Goal: Task Accomplishment & Management: Use online tool/utility

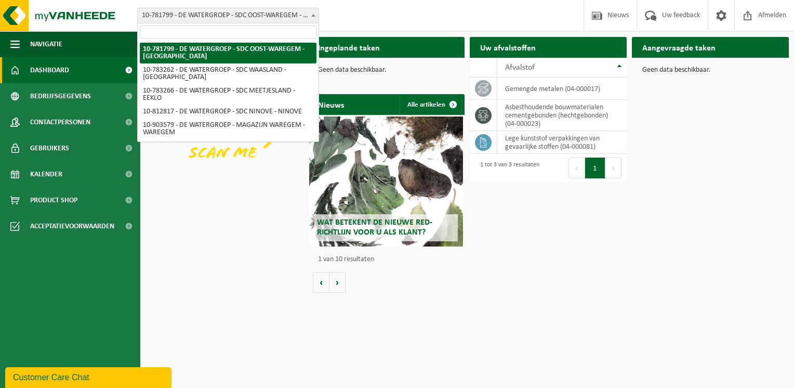
click at [315, 13] on span at bounding box center [313, 15] width 10 height 14
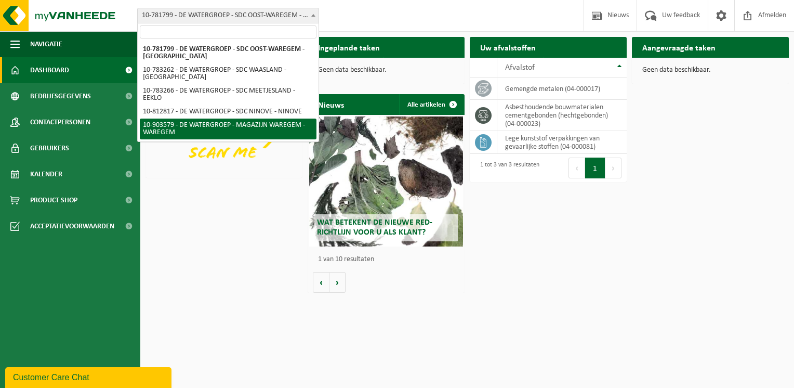
select select "121344"
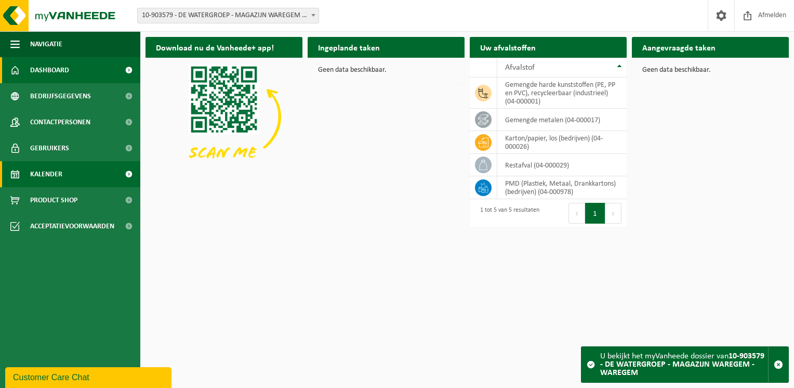
click at [98, 179] on link "Kalender" at bounding box center [70, 174] width 140 height 26
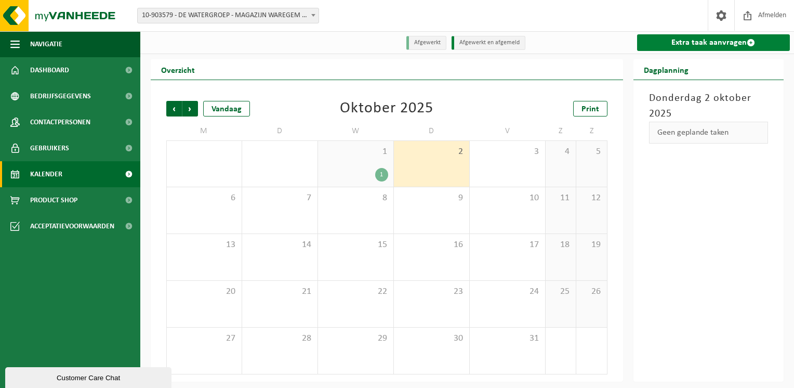
click at [707, 39] on link "Extra taak aanvragen" at bounding box center [713, 42] width 153 height 17
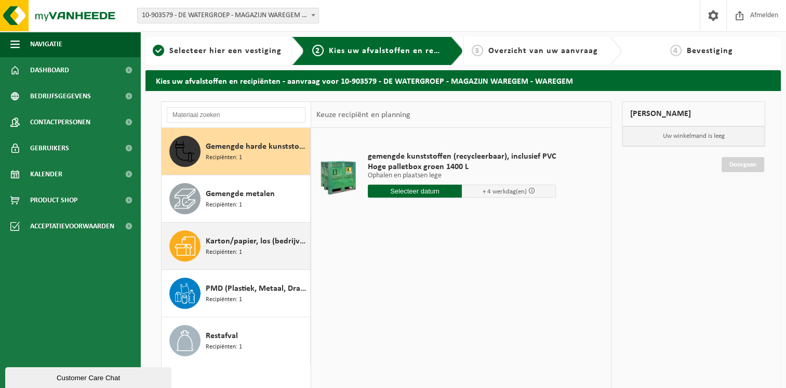
click at [255, 240] on span "Karton/papier, los (bedrijven)" at bounding box center [257, 241] width 102 height 12
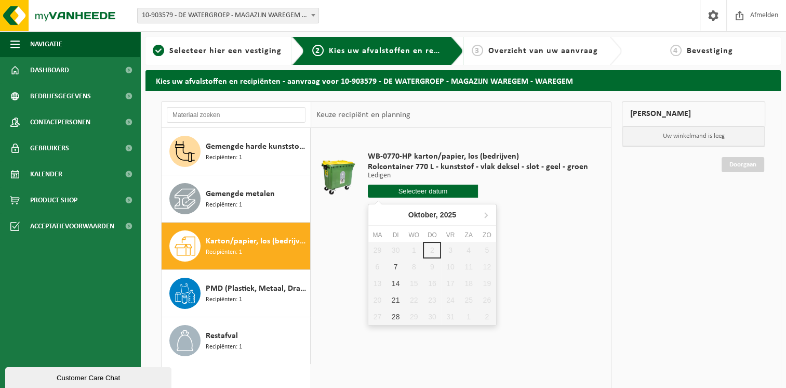
click at [433, 190] on input "text" at bounding box center [423, 191] width 110 height 13
click at [395, 266] on div "7" at bounding box center [396, 266] width 18 height 17
type input "Van 2025-10-07"
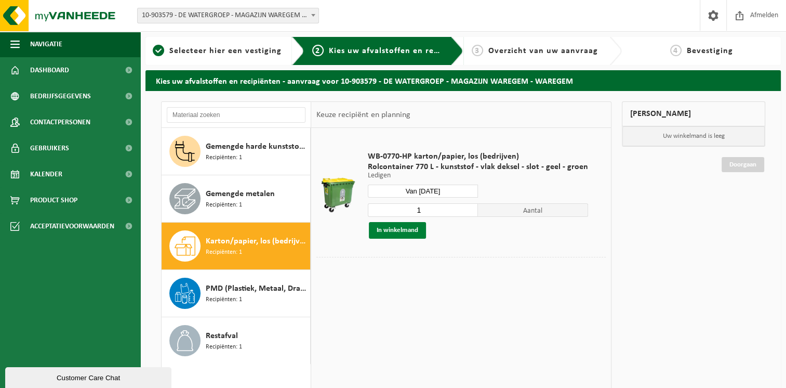
click at [411, 230] on button "In winkelmand" at bounding box center [397, 230] width 57 height 17
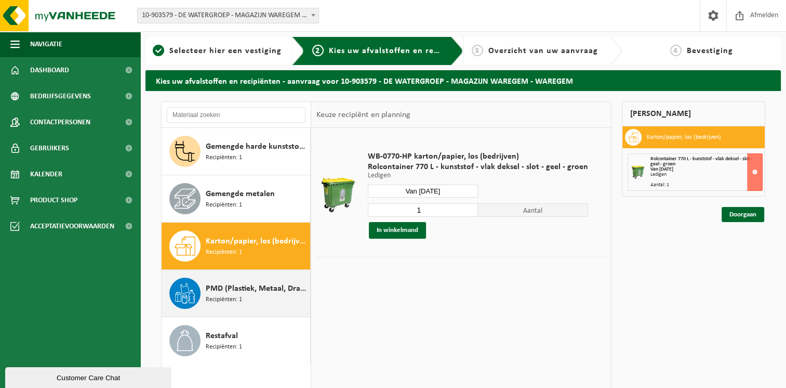
click at [257, 298] on div "PMD (Plastiek, Metaal, Drankkartons) (bedrijven) Recipiënten: 1" at bounding box center [257, 293] width 102 height 31
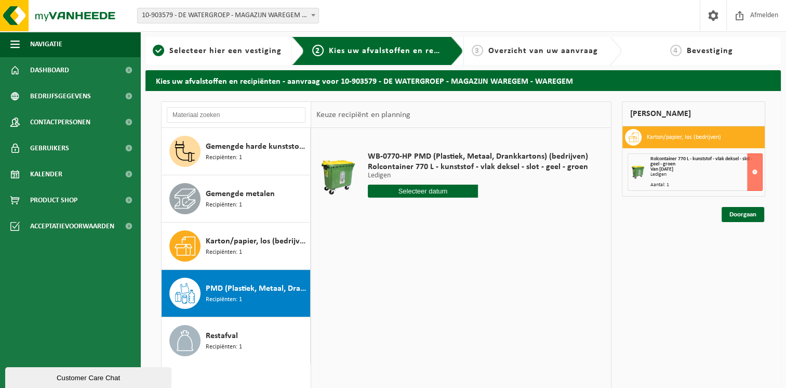
click at [451, 190] on input "text" at bounding box center [423, 191] width 110 height 13
click at [433, 280] on div "16" at bounding box center [432, 283] width 18 height 17
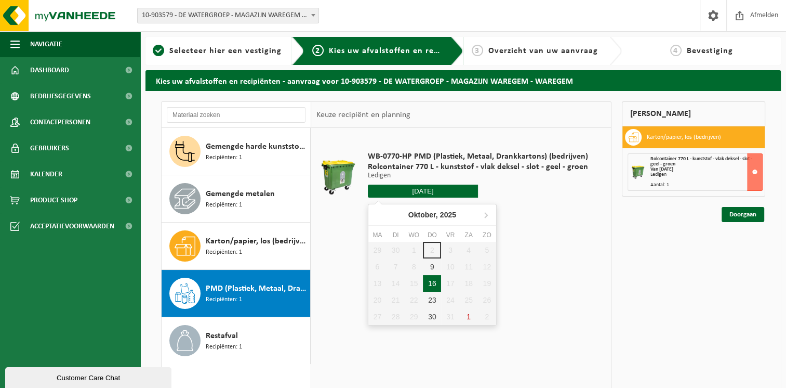
type input "Van 2025-10-16"
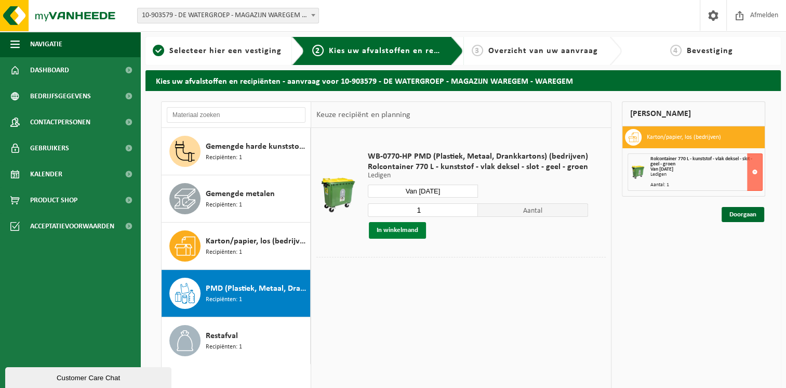
click at [416, 229] on button "In winkelmand" at bounding box center [397, 230] width 57 height 17
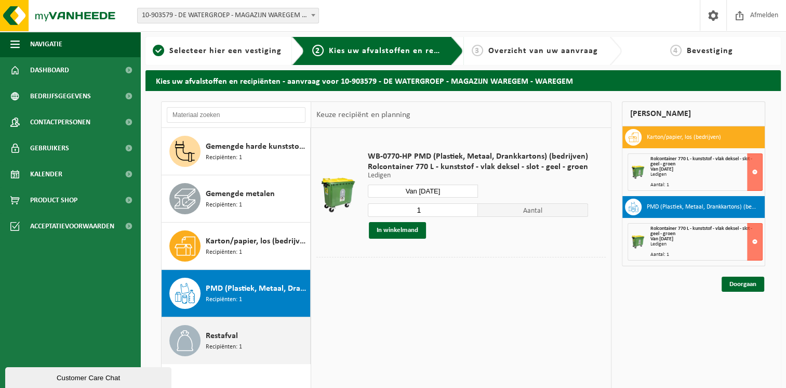
click at [266, 346] on div "Restafval Recipiënten: 1" at bounding box center [257, 340] width 102 height 31
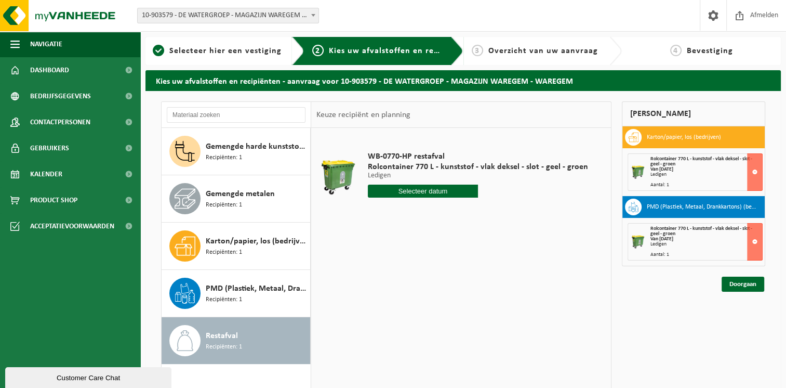
click at [424, 192] on input "text" at bounding box center [423, 191] width 110 height 13
click at [452, 248] on div "3" at bounding box center [450, 250] width 18 height 17
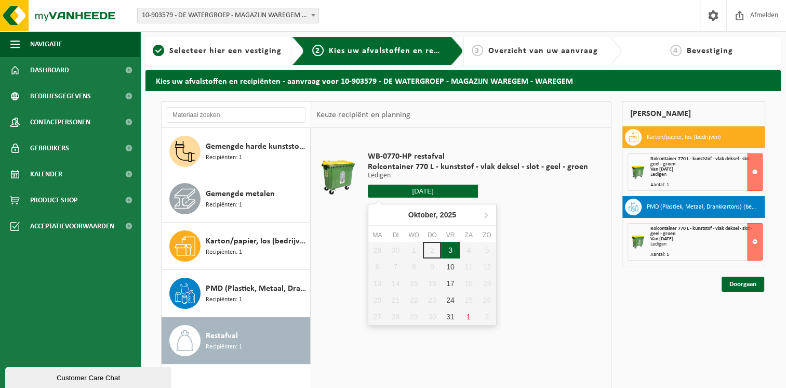
type input "Van 2025-10-03"
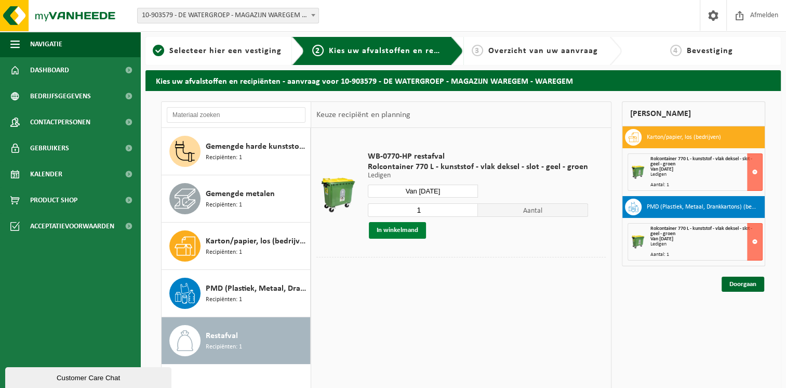
click at [414, 232] on button "In winkelmand" at bounding box center [397, 230] width 57 height 17
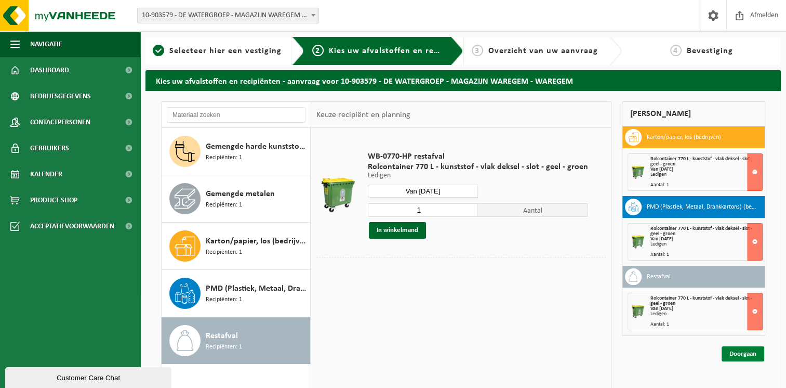
click at [749, 352] on link "Doorgaan" at bounding box center [743, 353] width 43 height 15
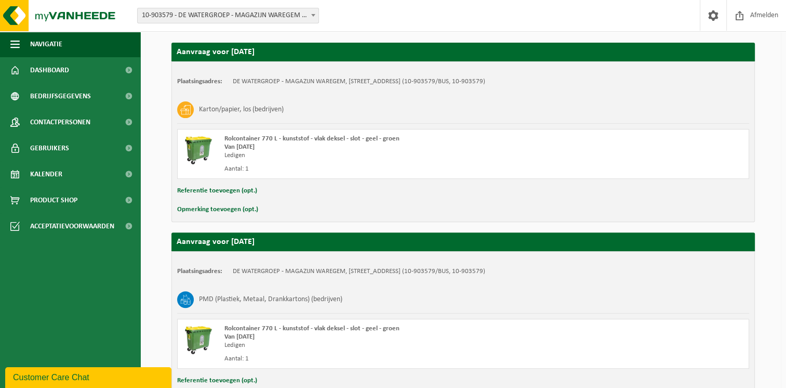
scroll to position [436, 0]
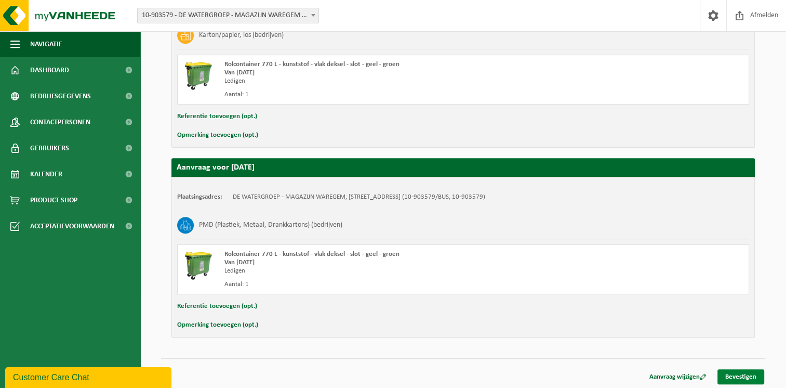
click at [738, 375] on link "Bevestigen" at bounding box center [741, 376] width 47 height 15
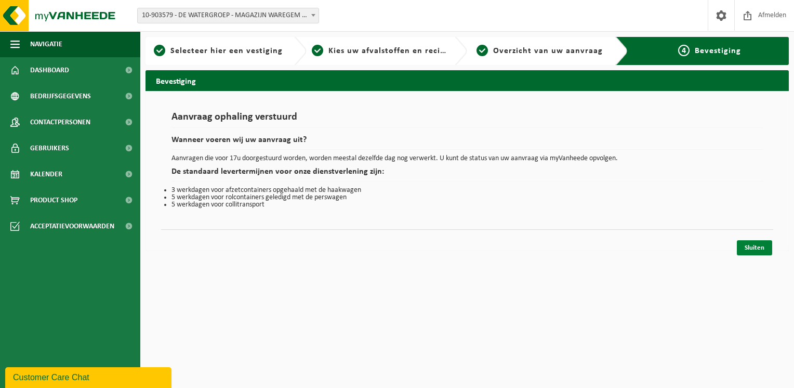
click at [757, 248] on link "Sluiten" at bounding box center [754, 247] width 35 height 15
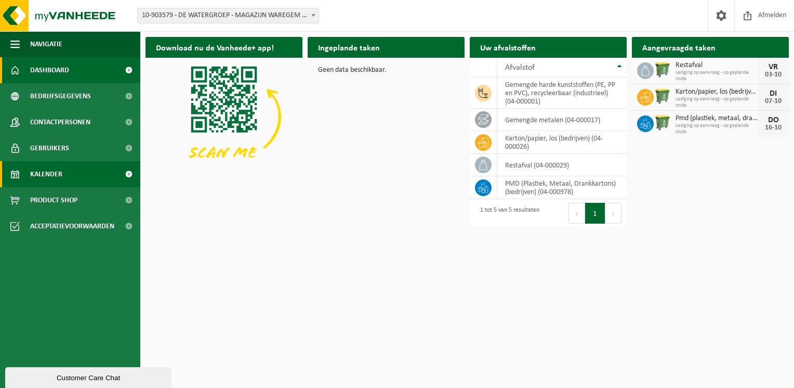
click at [63, 173] on link "Kalender" at bounding box center [70, 174] width 140 height 26
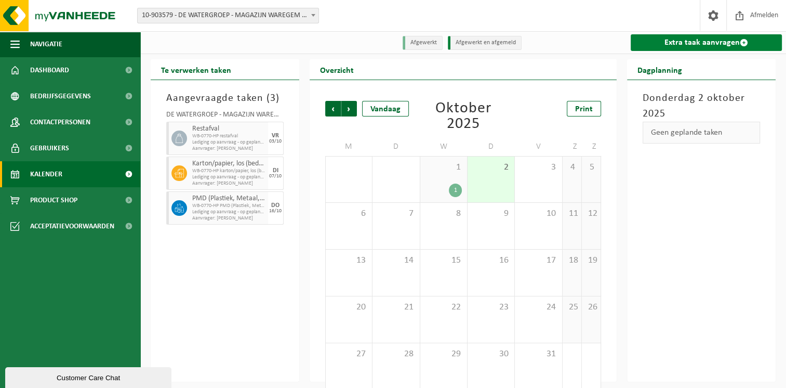
click at [684, 49] on link "Extra taak aanvragen" at bounding box center [706, 42] width 151 height 17
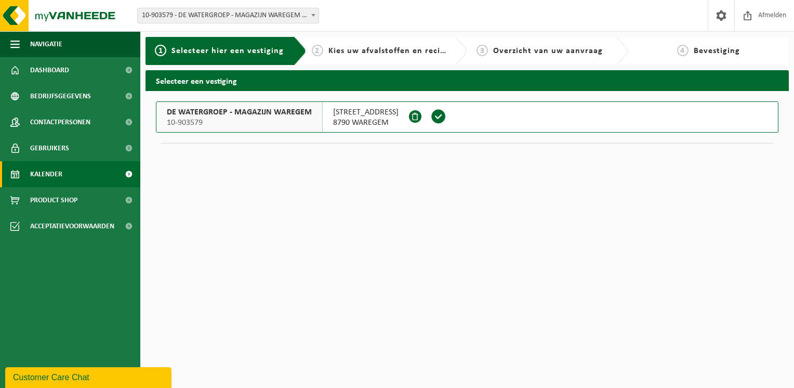
click at [65, 179] on link "Kalender" at bounding box center [70, 174] width 140 height 26
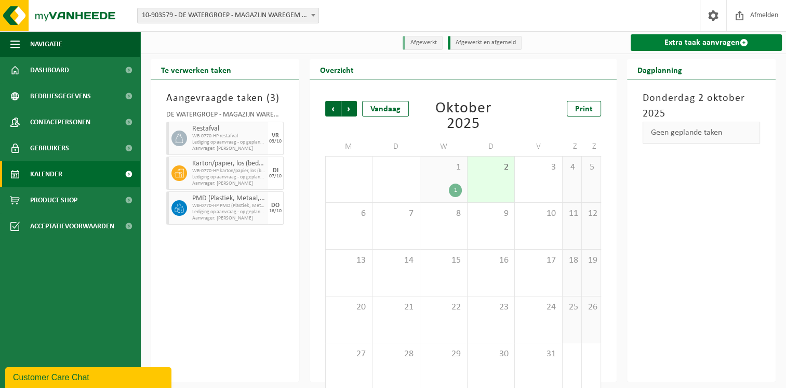
click at [712, 41] on link "Extra taak aanvragen" at bounding box center [706, 42] width 151 height 17
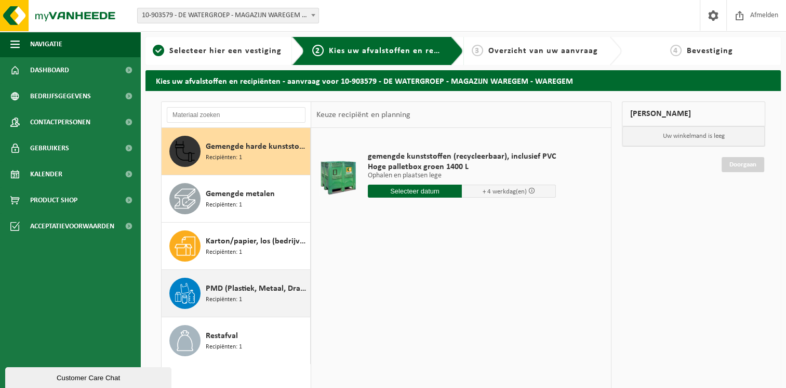
click at [267, 301] on div "PMD (Plastiek, Metaal, Drankkartons) (bedrijven) Recipiënten: 1" at bounding box center [257, 293] width 102 height 31
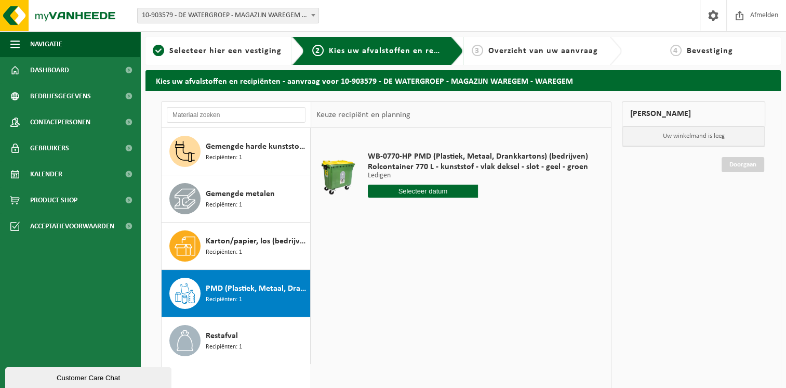
click at [431, 186] on input "text" at bounding box center [423, 191] width 110 height 13
click at [433, 272] on div "9" at bounding box center [432, 266] width 18 height 17
type input "Van [DATE]"
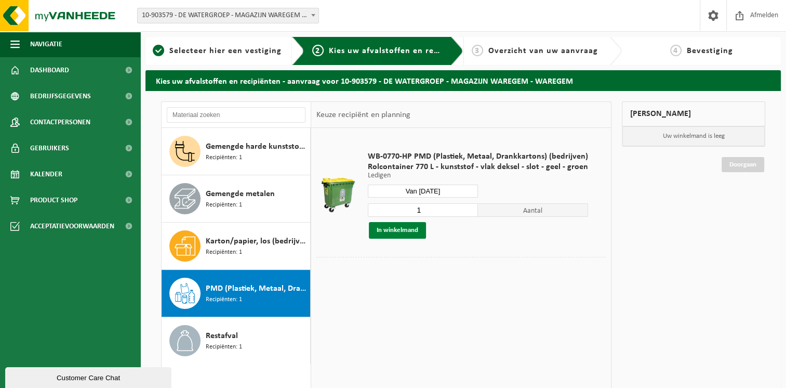
click at [404, 228] on button "In winkelmand" at bounding box center [397, 230] width 57 height 17
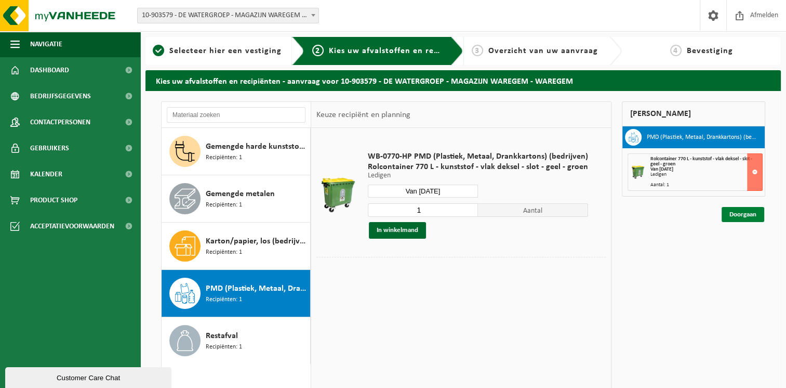
click at [745, 215] on link "Doorgaan" at bounding box center [743, 214] width 43 height 15
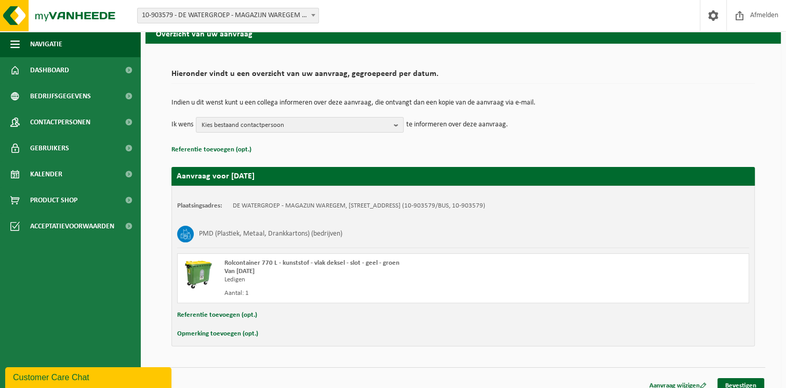
scroll to position [57, 0]
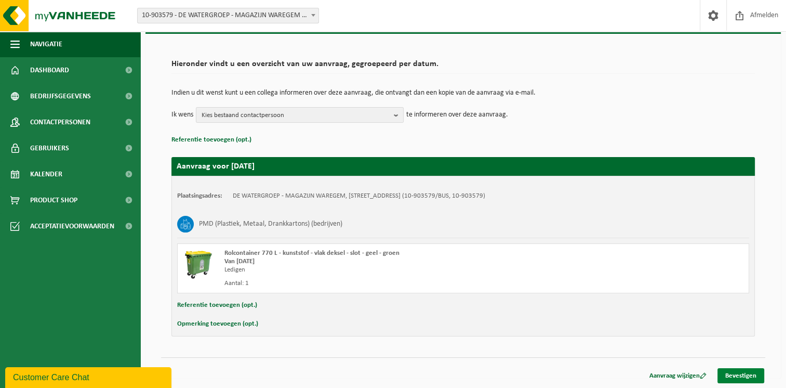
click at [748, 376] on link "Bevestigen" at bounding box center [741, 375] width 47 height 15
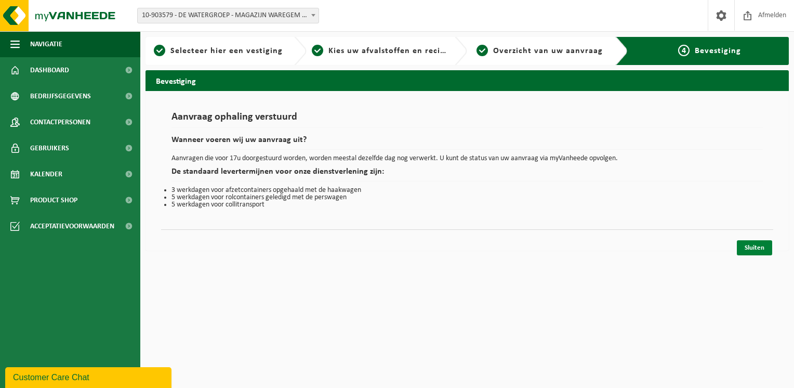
click at [750, 248] on link "Sluiten" at bounding box center [754, 247] width 35 height 15
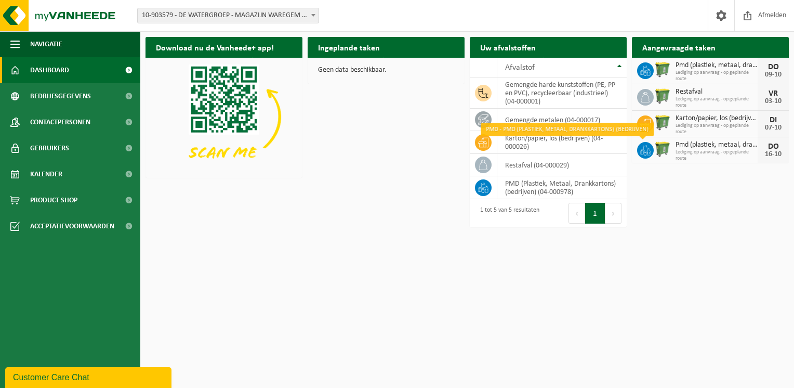
click at [646, 151] on icon at bounding box center [645, 153] width 3 height 5
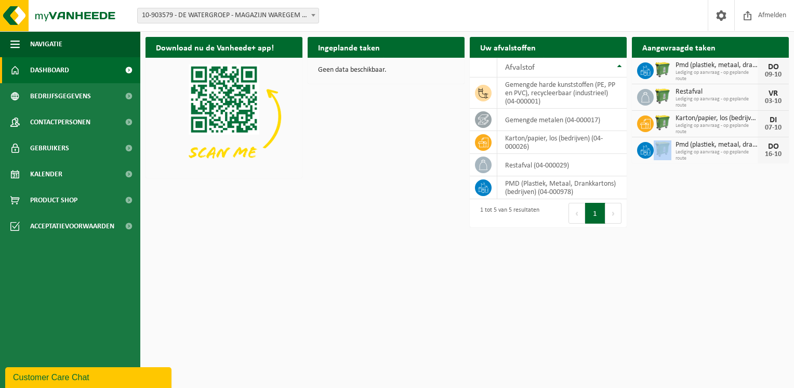
click at [646, 151] on icon at bounding box center [645, 153] width 3 height 5
drag, startPoint x: 646, startPoint y: 151, endPoint x: 719, endPoint y: 202, distance: 89.4
click at [719, 202] on div "Download nu de Vanheede+ app! Verberg Ingeplande taken Bekijk uw kalender Geen …" at bounding box center [467, 129] width 649 height 194
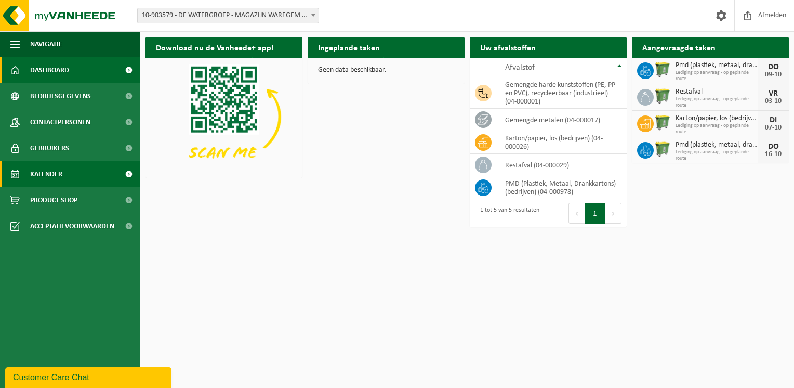
click at [111, 170] on link "Kalender" at bounding box center [70, 174] width 140 height 26
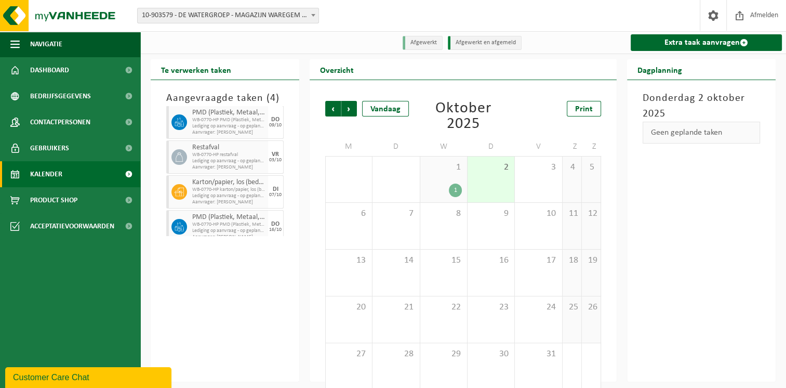
scroll to position [24, 0]
